Goal: Transaction & Acquisition: Purchase product/service

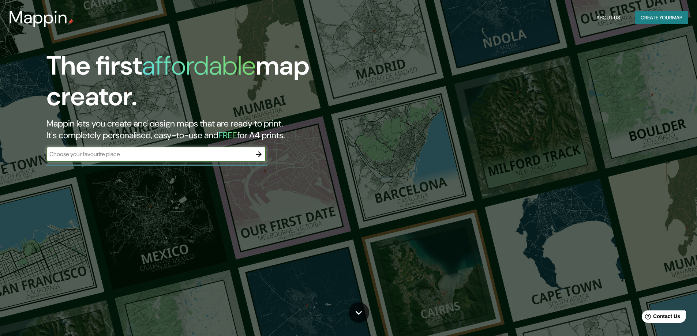
click at [131, 155] on input "text" at bounding box center [148, 154] width 205 height 8
type input "usa"
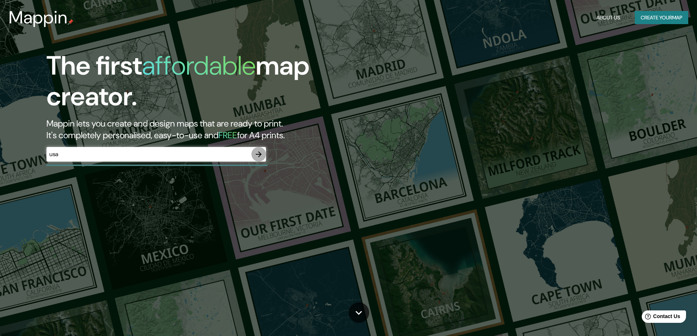
click at [260, 155] on icon "button" at bounding box center [258, 154] width 9 height 9
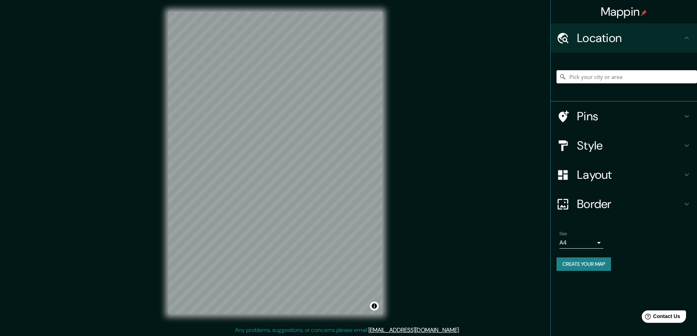
scroll to position [1, 0]
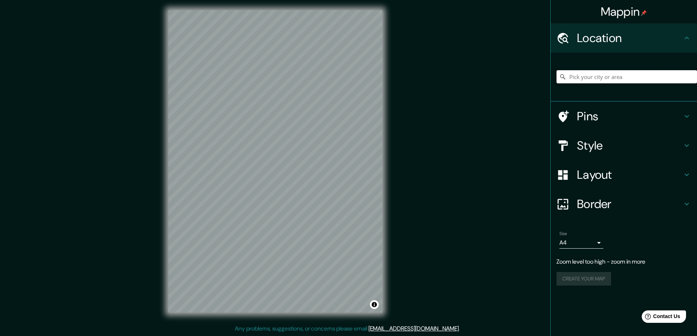
click at [612, 82] on input "Pick your city or area" at bounding box center [627, 76] width 141 height 13
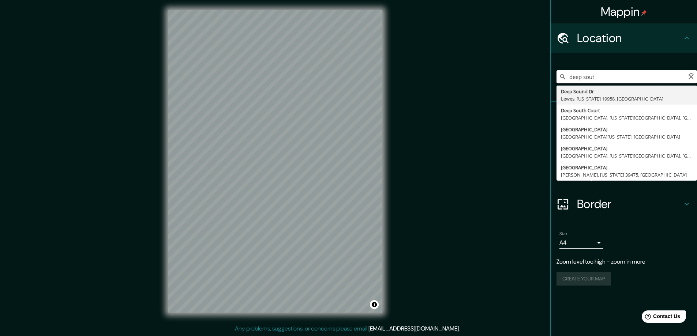
type input "deep south"
drag, startPoint x: 617, startPoint y: 78, endPoint x: 513, endPoint y: 79, distance: 103.6
click at [513, 79] on div "Mappin Location deep [GEOGRAPHIC_DATA][US_STATE] [GEOGRAPHIC_DATA][US_STATE][US…" at bounding box center [348, 168] width 697 height 338
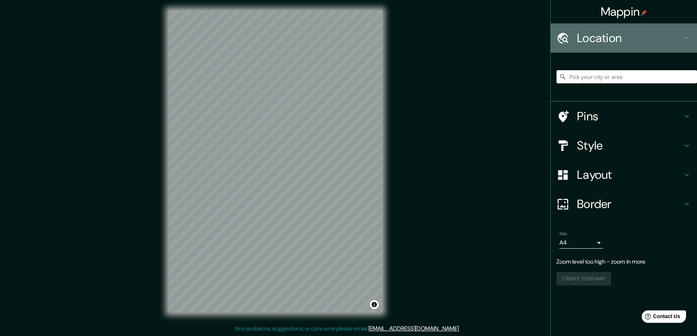
click at [681, 42] on h4 "Location" at bounding box center [629, 38] width 105 height 15
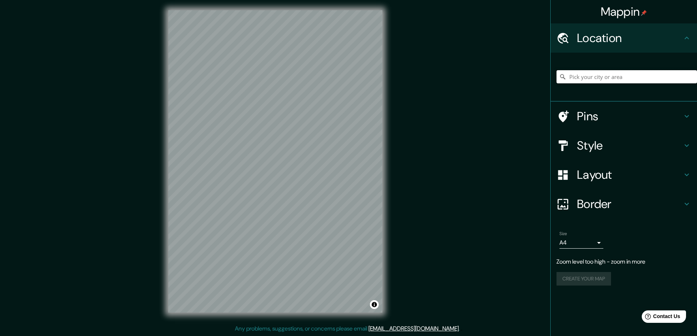
click at [650, 81] on input "Pick your city or area" at bounding box center [627, 76] width 141 height 13
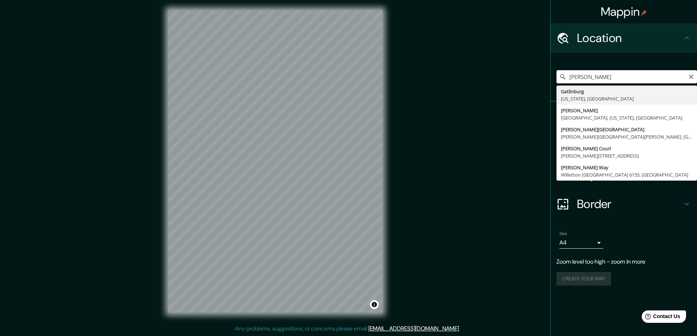
type input "[GEOGRAPHIC_DATA], [US_STATE], [GEOGRAPHIC_DATA]"
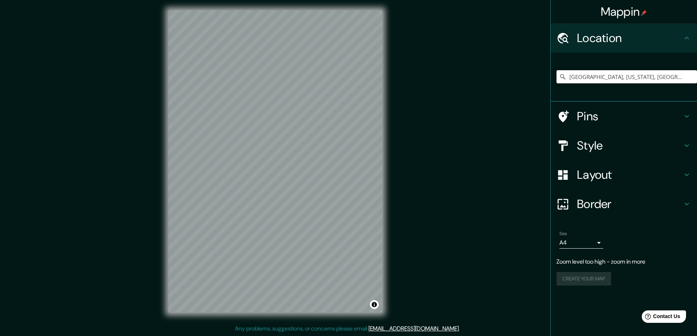
click at [585, 244] on body "Mappin Location [GEOGRAPHIC_DATA], [US_STATE], [GEOGRAPHIC_DATA] Pins Style Lay…" at bounding box center [348, 167] width 697 height 336
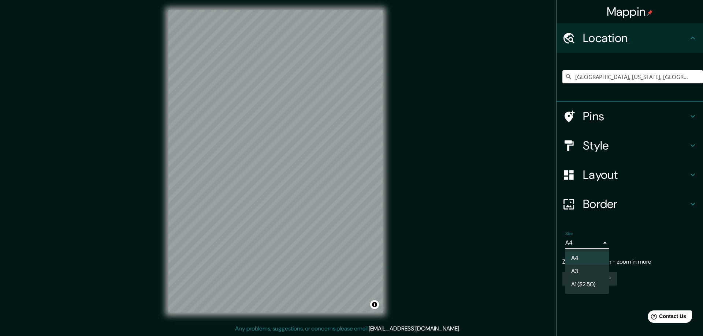
click at [590, 285] on li "A1 ($2.50)" at bounding box center [587, 284] width 44 height 13
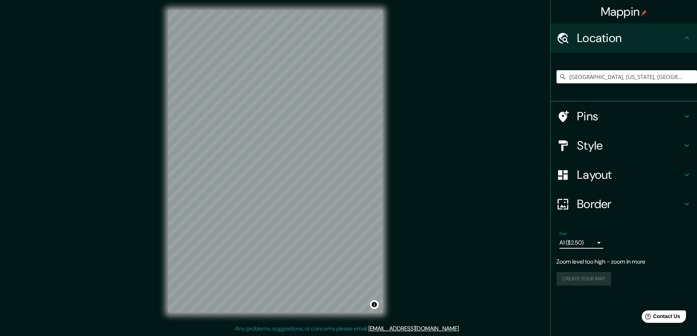
click at [582, 242] on body "Mappin Location [GEOGRAPHIC_DATA], [US_STATE], [GEOGRAPHIC_DATA] Pins Style Lay…" at bounding box center [348, 167] width 697 height 336
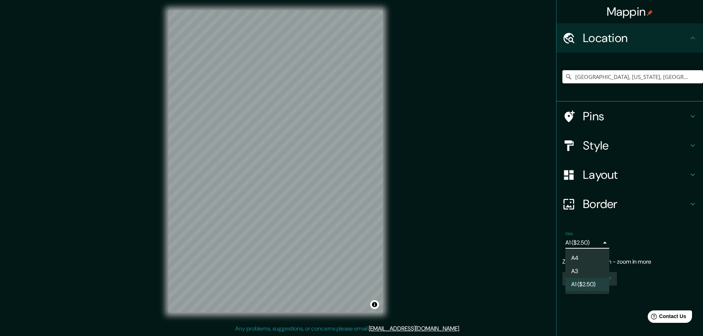
click at [587, 269] on li "A3" at bounding box center [587, 271] width 44 height 13
type input "a4"
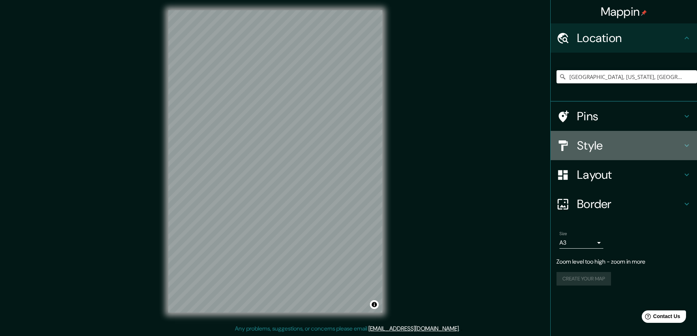
click at [594, 148] on h4 "Style" at bounding box center [629, 145] width 105 height 15
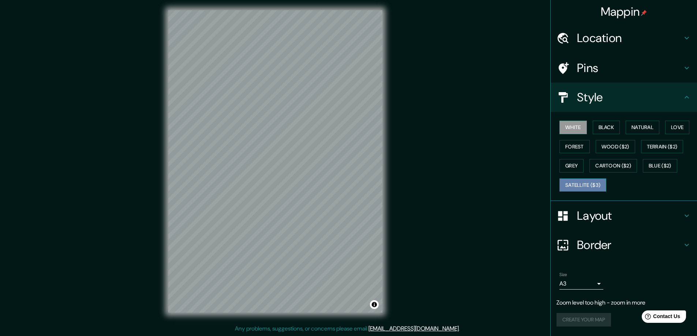
click at [584, 184] on button "Satellite ($3)" at bounding box center [583, 186] width 47 height 14
click at [574, 144] on button "Forest" at bounding box center [575, 147] width 30 height 14
click at [606, 130] on button "Black" at bounding box center [606, 128] width 27 height 14
click at [648, 128] on button "Natural" at bounding box center [643, 128] width 34 height 14
click at [682, 128] on button "Love" at bounding box center [677, 128] width 24 height 14
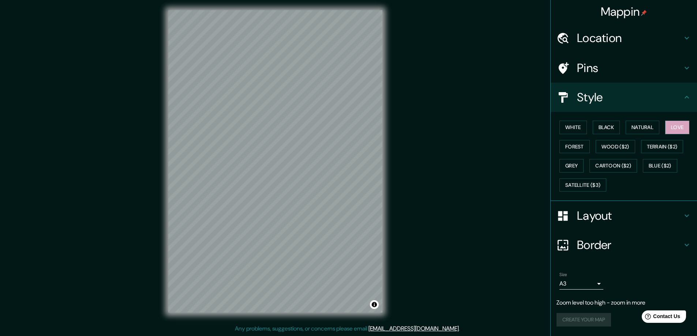
click at [605, 40] on h4 "Location" at bounding box center [629, 38] width 105 height 15
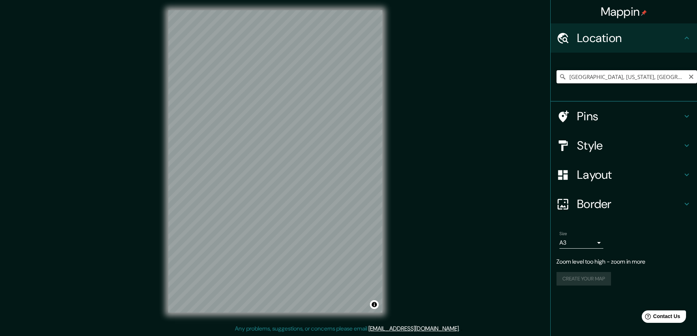
click at [686, 76] on input "[GEOGRAPHIC_DATA], [US_STATE], [GEOGRAPHIC_DATA]" at bounding box center [627, 76] width 141 height 13
drag, startPoint x: 673, startPoint y: 79, endPoint x: 406, endPoint y: 47, distance: 268.7
click at [404, 47] on div "Mappin Location [GEOGRAPHIC_DATA], [US_STATE], [GEOGRAPHIC_DATA] Pins Style Lay…" at bounding box center [348, 168] width 697 height 338
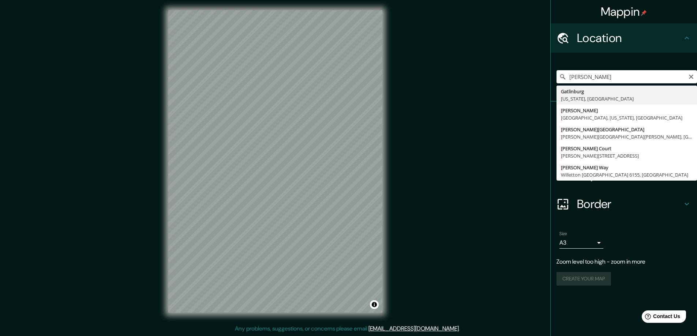
type input "[GEOGRAPHIC_DATA], [US_STATE], [GEOGRAPHIC_DATA]"
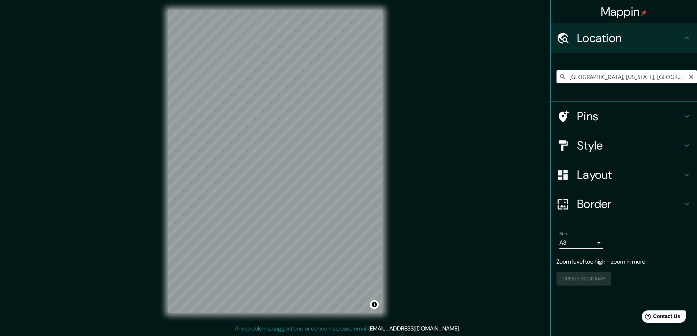
click at [678, 77] on input "[GEOGRAPHIC_DATA], [US_STATE], [GEOGRAPHIC_DATA]" at bounding box center [627, 76] width 141 height 13
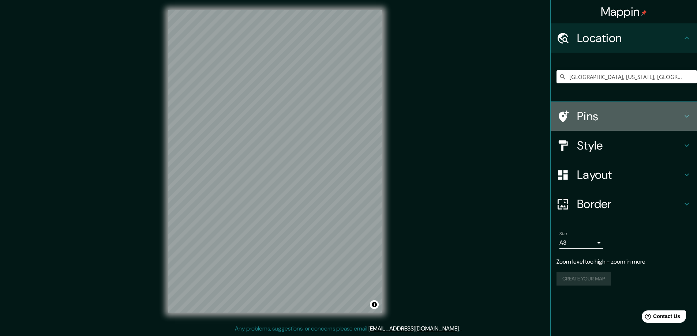
click at [629, 122] on h4 "Pins" at bounding box center [629, 116] width 105 height 15
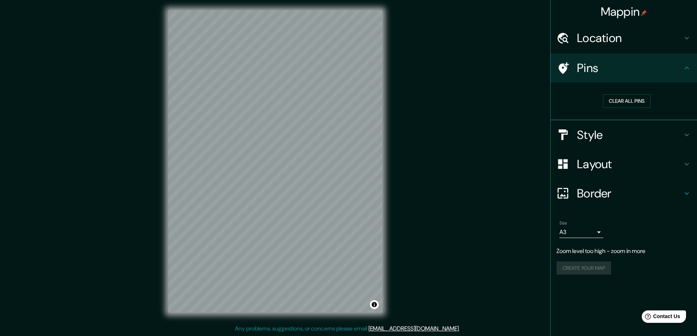
click at [609, 135] on h4 "Style" at bounding box center [629, 135] width 105 height 15
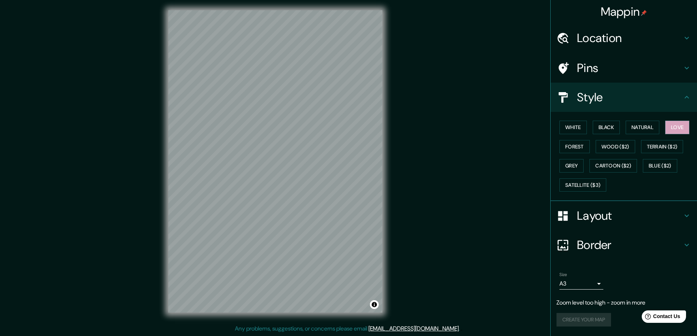
click at [602, 219] on h4 "Layout" at bounding box center [629, 216] width 105 height 15
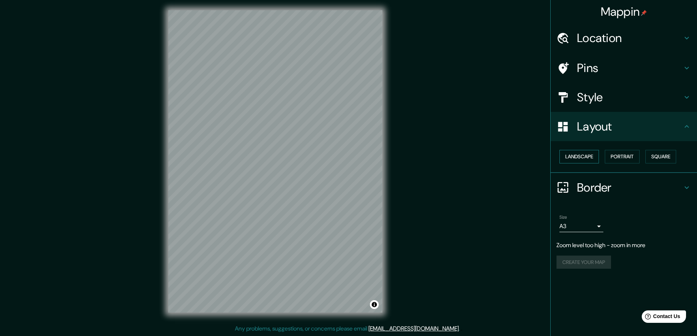
click at [586, 156] on button "Landscape" at bounding box center [580, 157] width 40 height 14
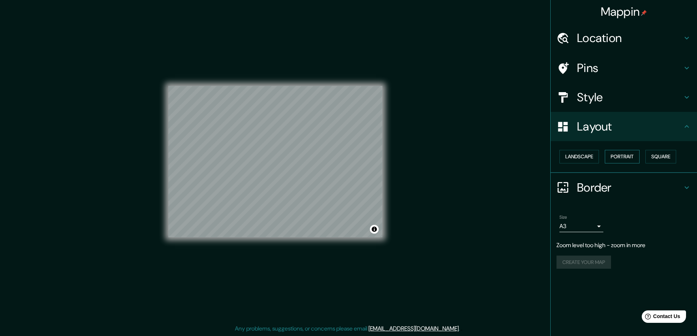
click at [620, 157] on button "Portrait" at bounding box center [622, 157] width 35 height 14
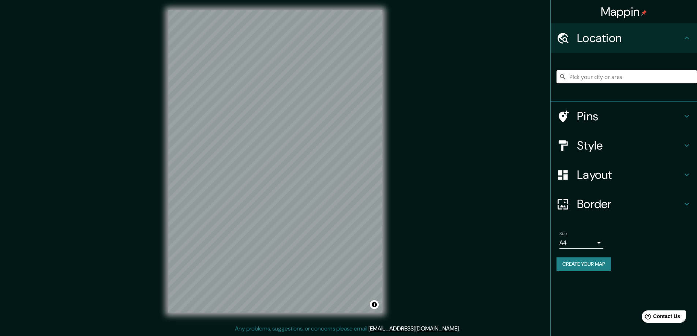
click at [625, 75] on input "Pick your city or area" at bounding box center [627, 76] width 141 height 13
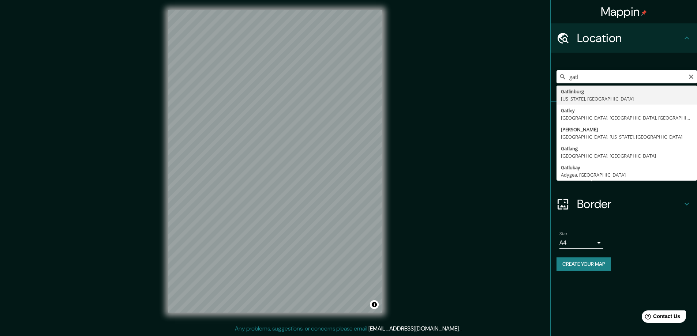
type input "[GEOGRAPHIC_DATA], [US_STATE], [GEOGRAPHIC_DATA]"
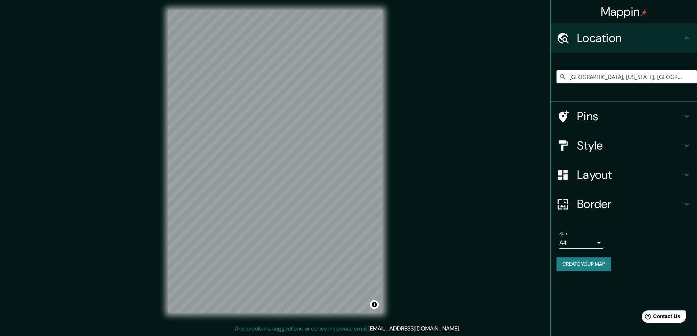
click at [609, 151] on h4 "Style" at bounding box center [629, 145] width 105 height 15
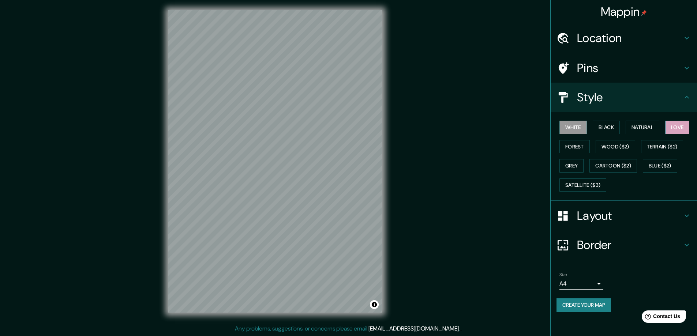
click at [678, 130] on button "Love" at bounding box center [677, 128] width 24 height 14
click at [604, 70] on h4 "Pins" at bounding box center [629, 68] width 105 height 15
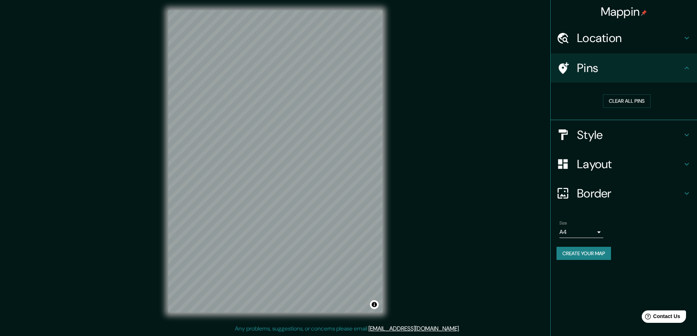
click at [590, 250] on button "Create your map" at bounding box center [584, 254] width 55 height 14
